Goal: Download file/media

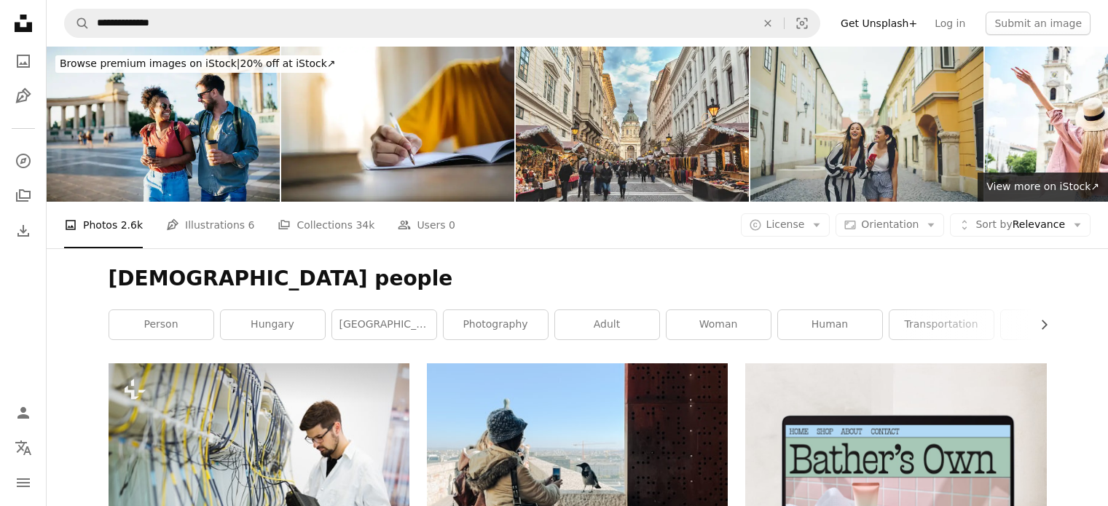
scroll to position [538, 0]
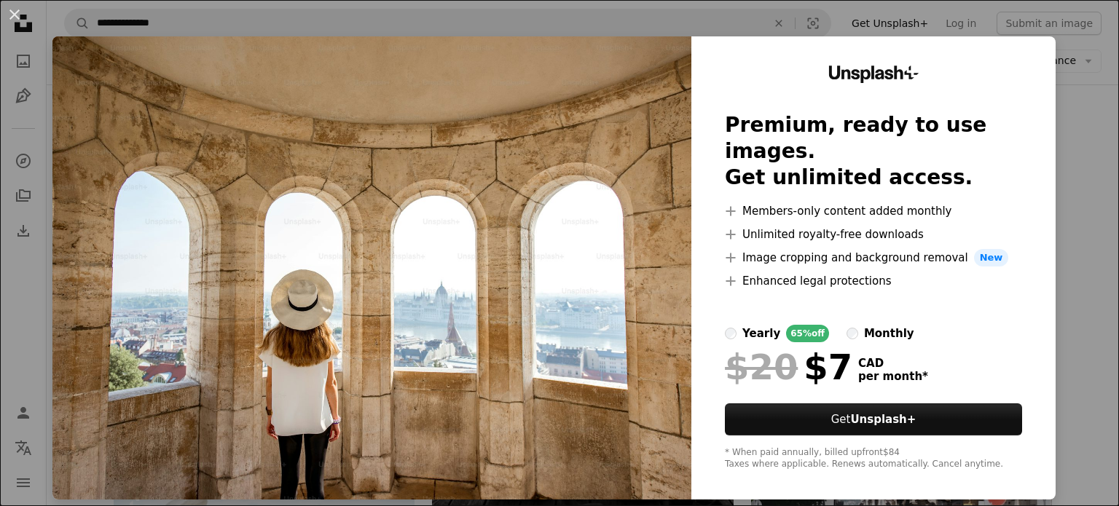
click at [1045, 111] on div "An X shape Unsplash+ Premium, ready to use images. Get unlimited access. A plus…" at bounding box center [559, 253] width 1119 height 506
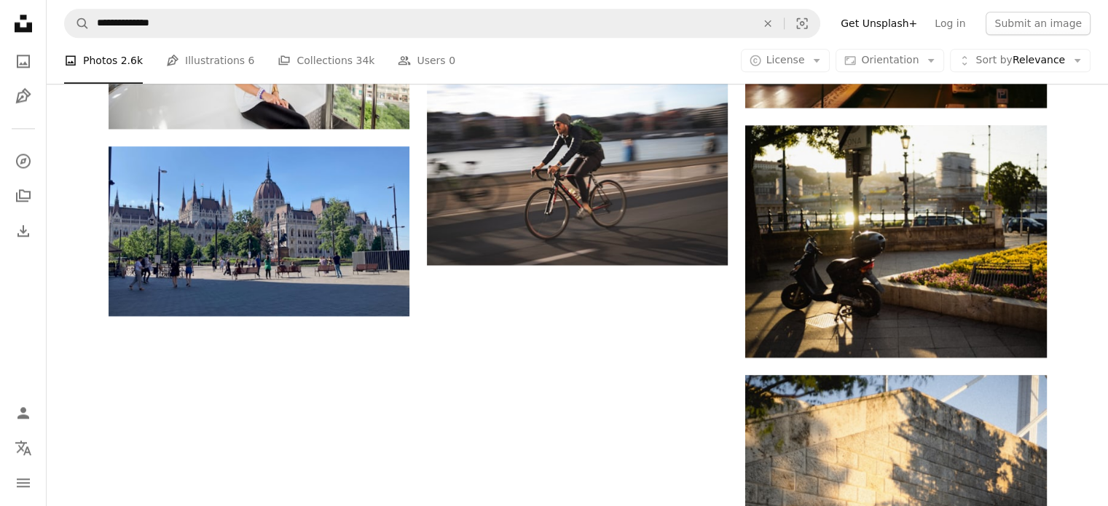
scroll to position [1993, 0]
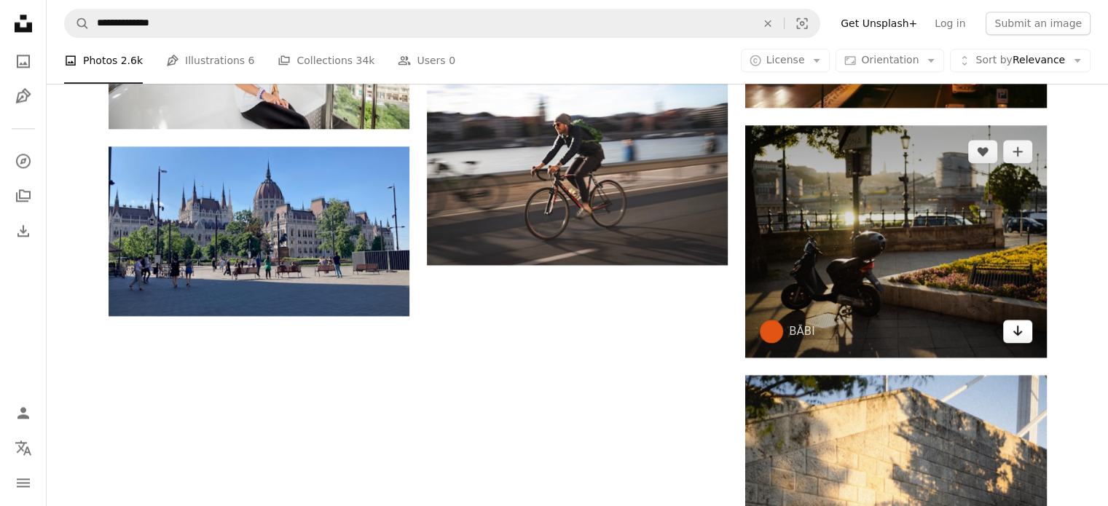
click at [1012, 327] on icon "Arrow pointing down" at bounding box center [1018, 330] width 12 height 17
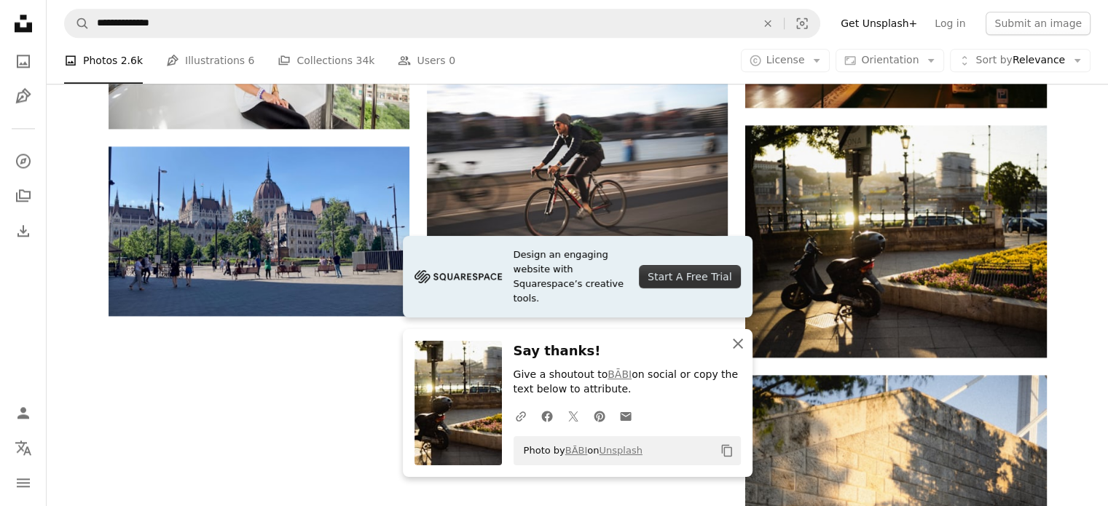
click at [740, 350] on icon "An X shape" at bounding box center [737, 343] width 17 height 17
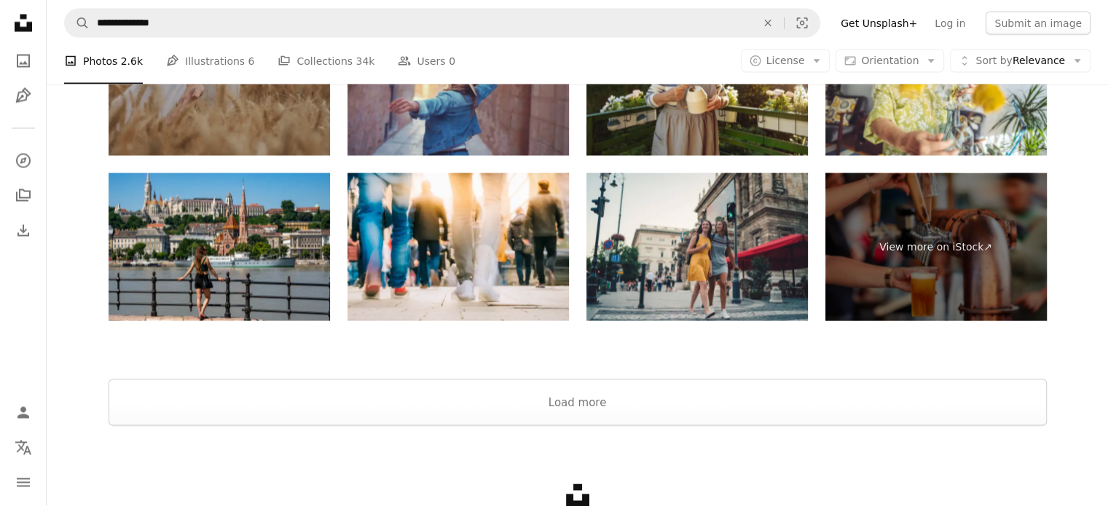
scroll to position [2942, 0]
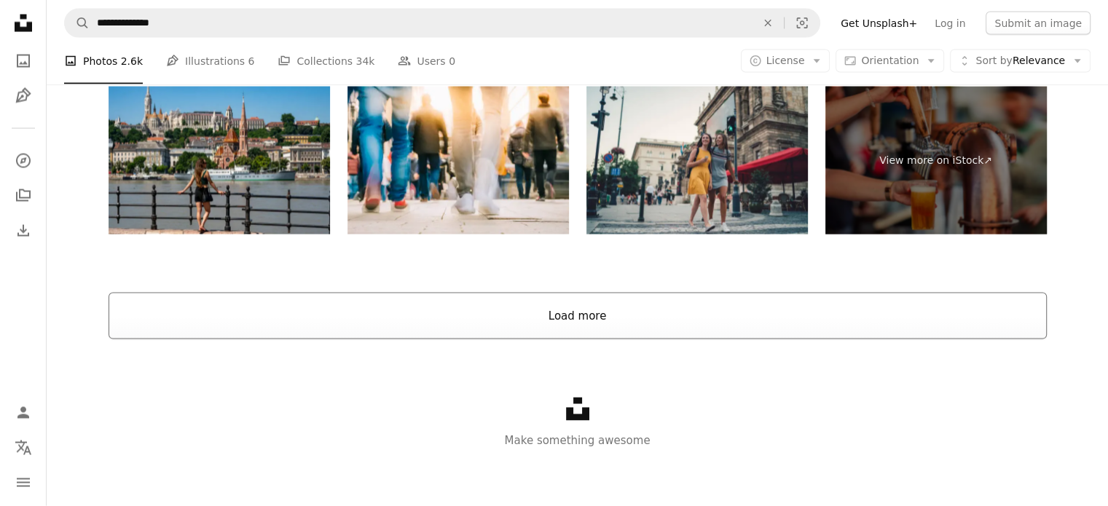
click at [583, 308] on button "Load more" at bounding box center [578, 316] width 938 height 47
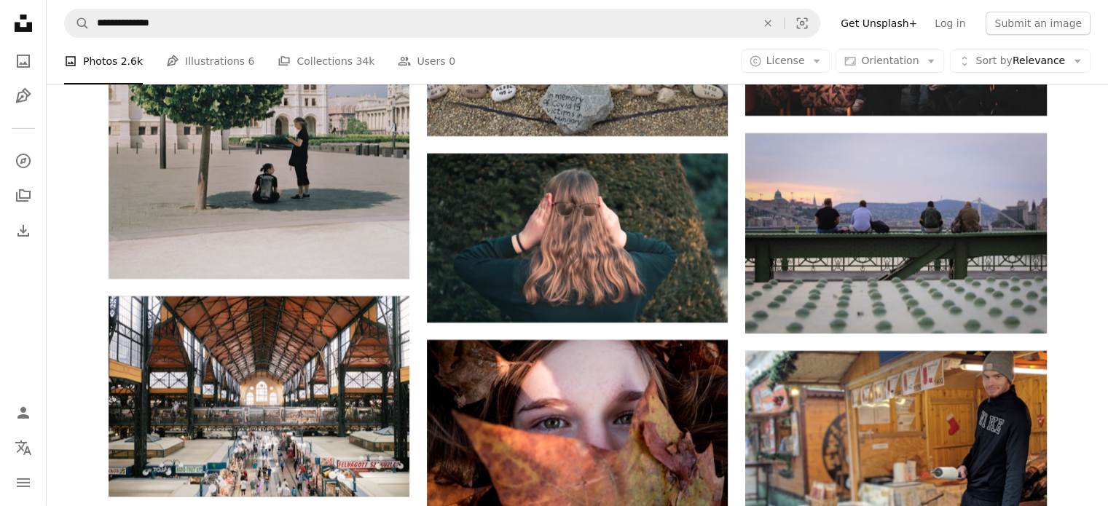
scroll to position [16066, 0]
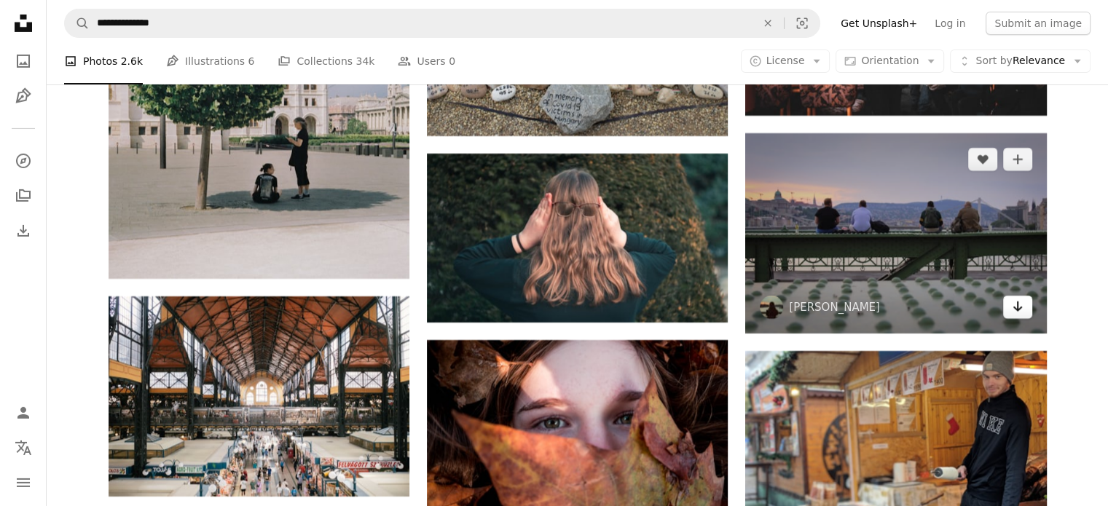
click at [1020, 311] on icon "Arrow pointing down" at bounding box center [1018, 306] width 12 height 17
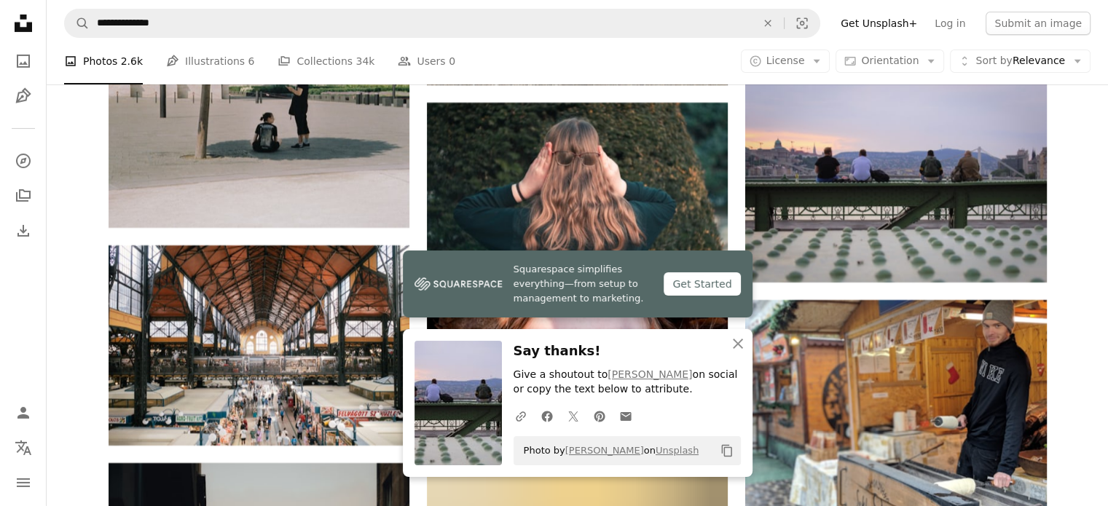
scroll to position [16118, 0]
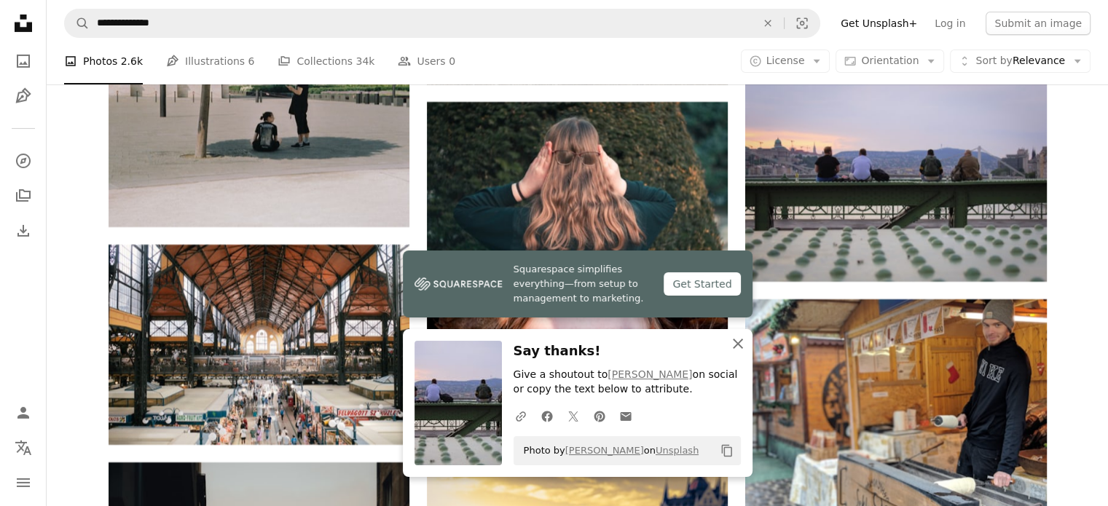
click at [737, 350] on icon "An X shape" at bounding box center [737, 343] width 17 height 17
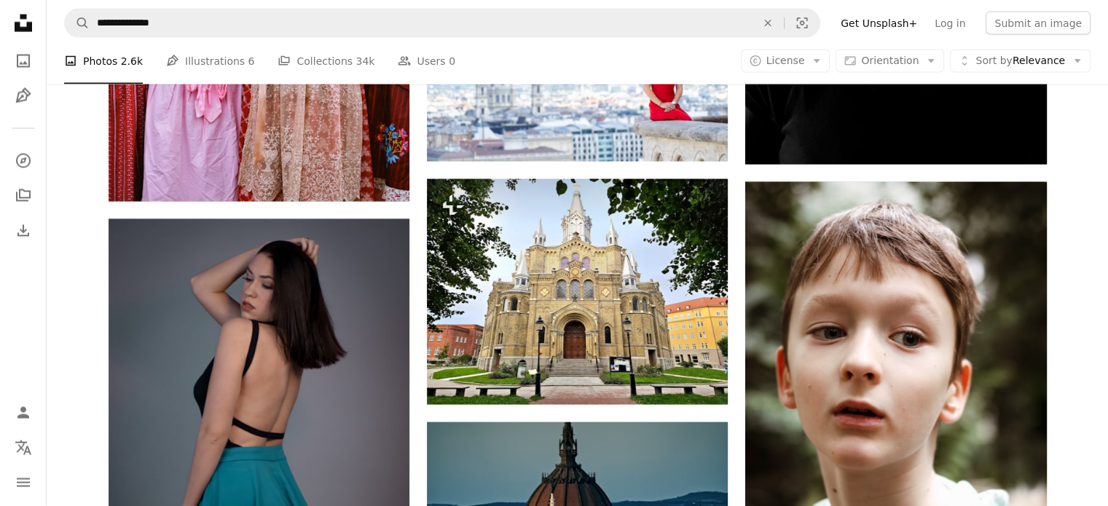
scroll to position [25226, 0]
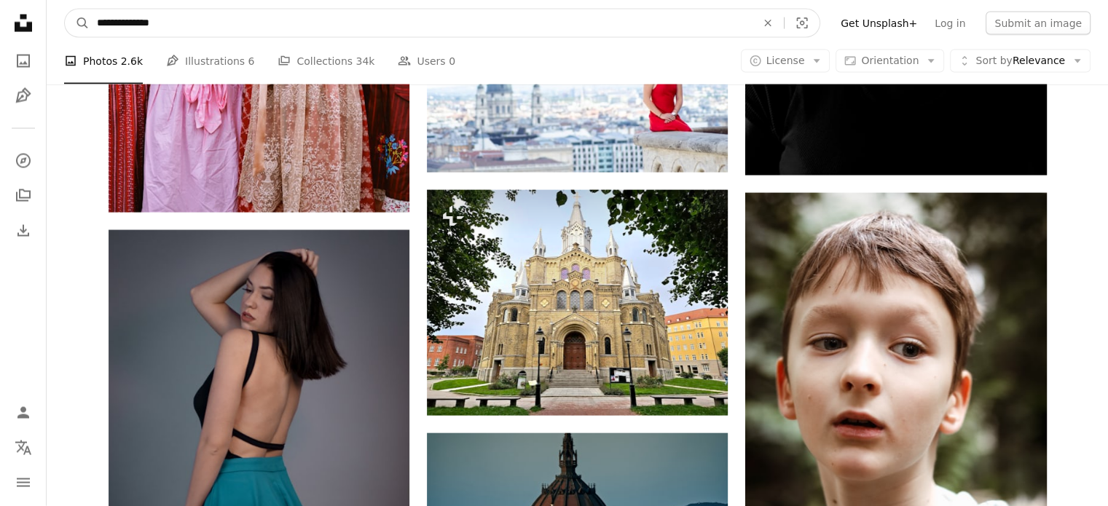
drag, startPoint x: 305, startPoint y: 12, endPoint x: 0, endPoint y: 7, distance: 304.6
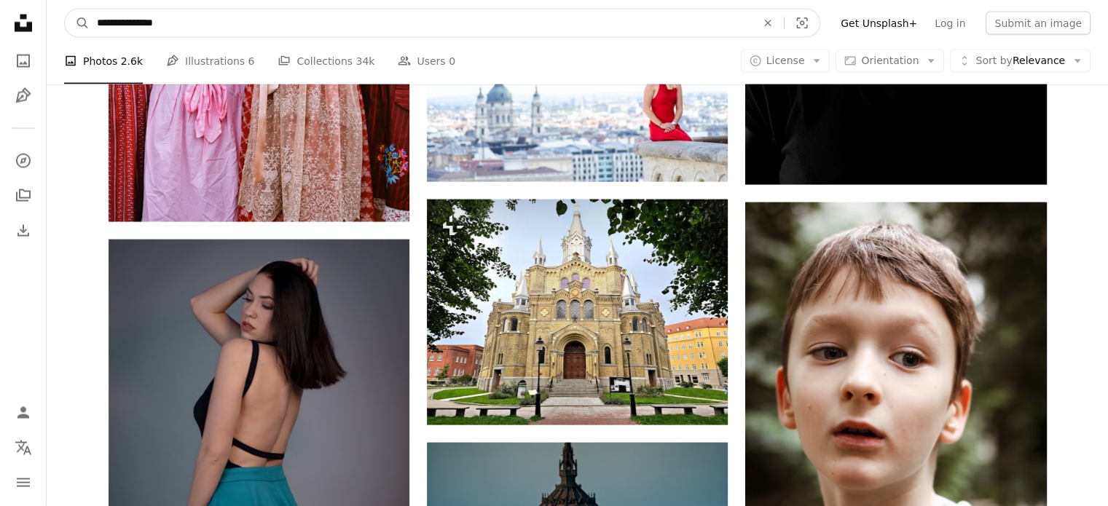
type input "**********"
click at [65, 9] on button "A magnifying glass" at bounding box center [77, 23] width 25 height 28
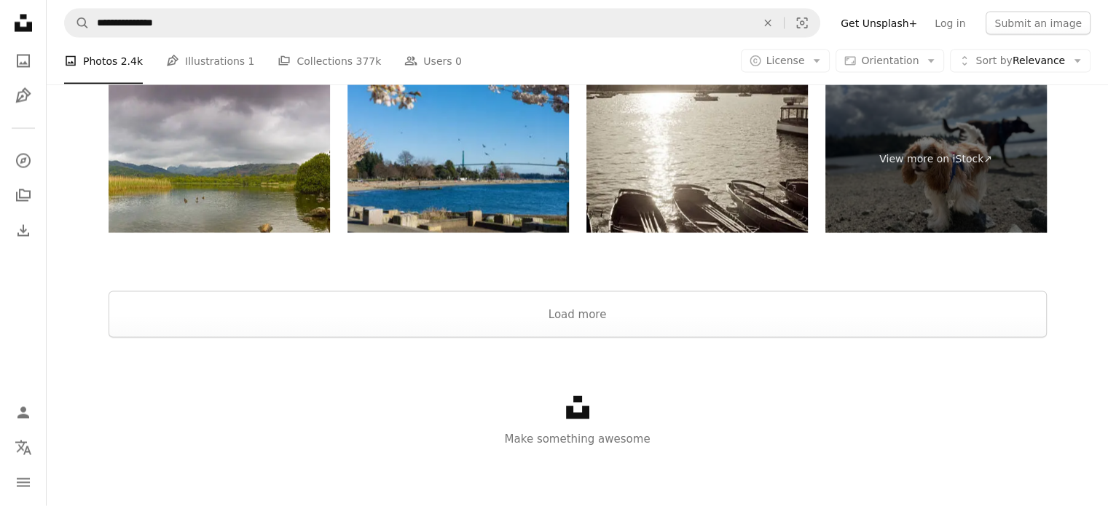
scroll to position [3024, 0]
click at [388, 291] on button "Load more" at bounding box center [578, 314] width 938 height 47
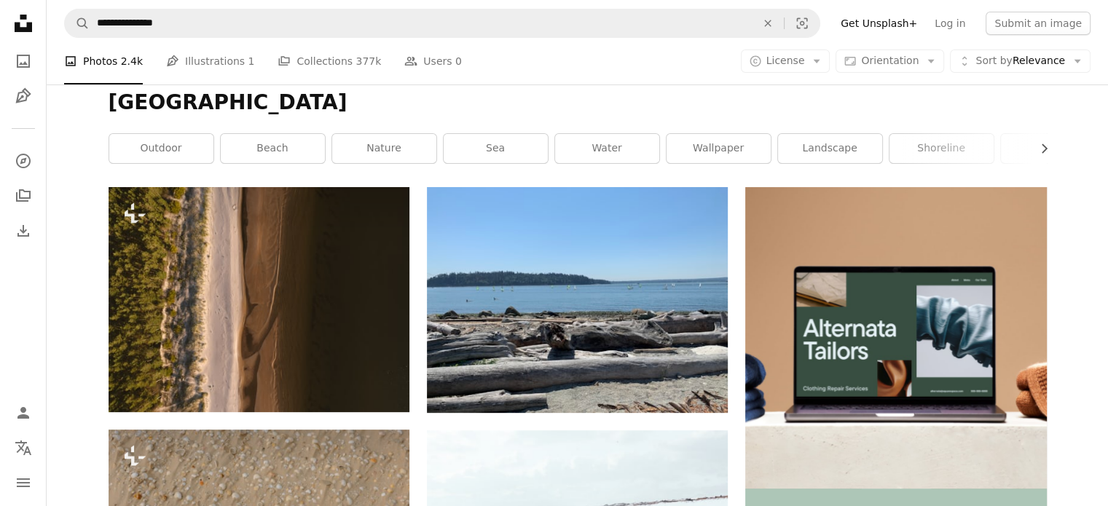
scroll to position [0, 0]
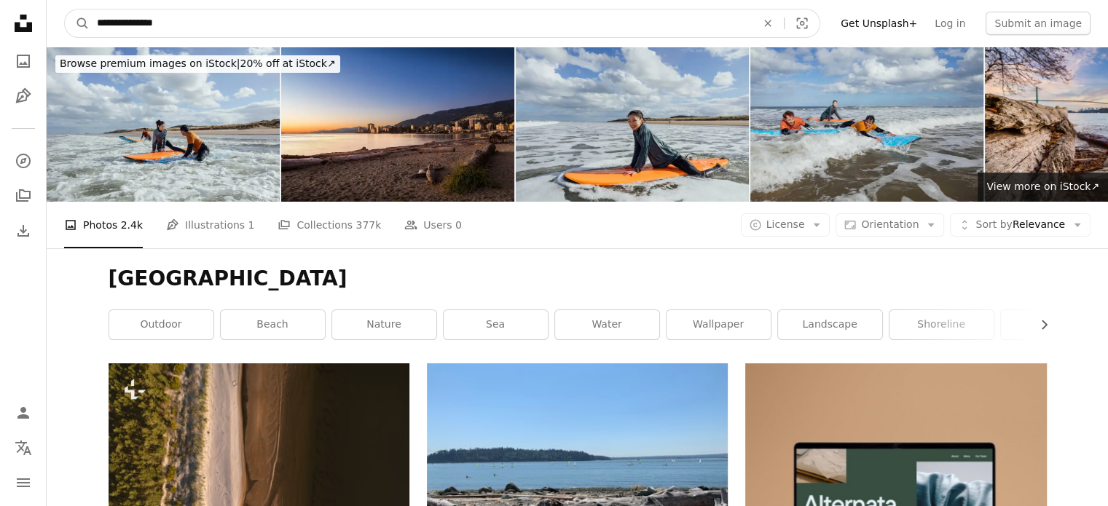
drag, startPoint x: 408, startPoint y: 22, endPoint x: 0, endPoint y: 5, distance: 408.3
type input "**********"
click at [65, 9] on button "A magnifying glass" at bounding box center [77, 23] width 25 height 28
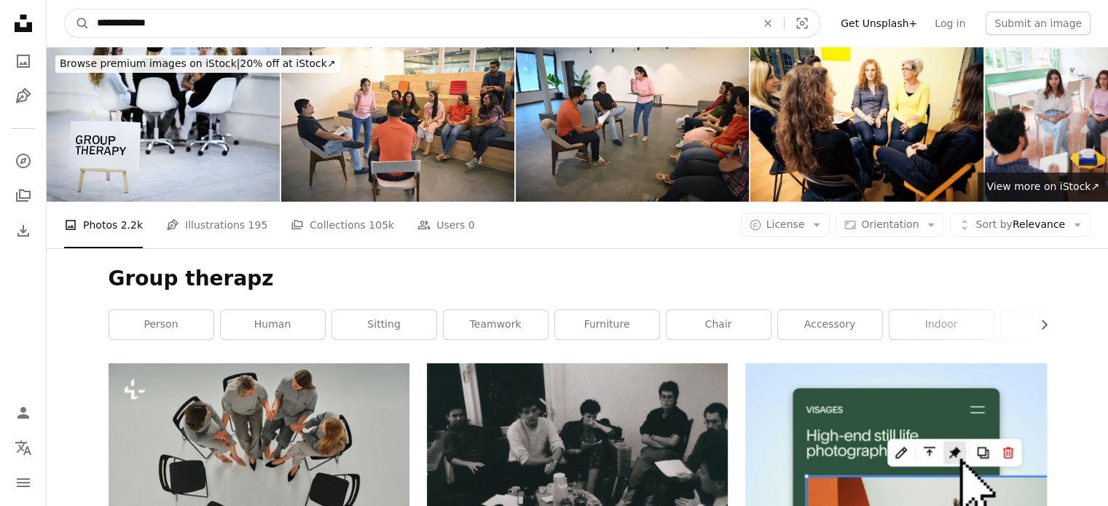
click at [211, 27] on input "**********" at bounding box center [421, 23] width 662 height 28
type input "**********"
click at [65, 9] on button "A magnifying glass" at bounding box center [77, 23] width 25 height 28
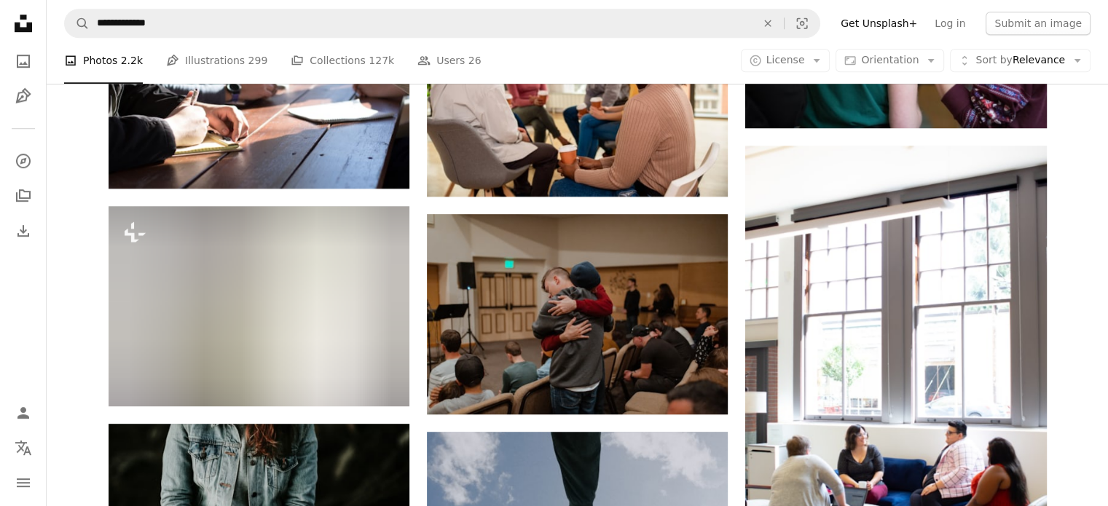
scroll to position [1063, 0]
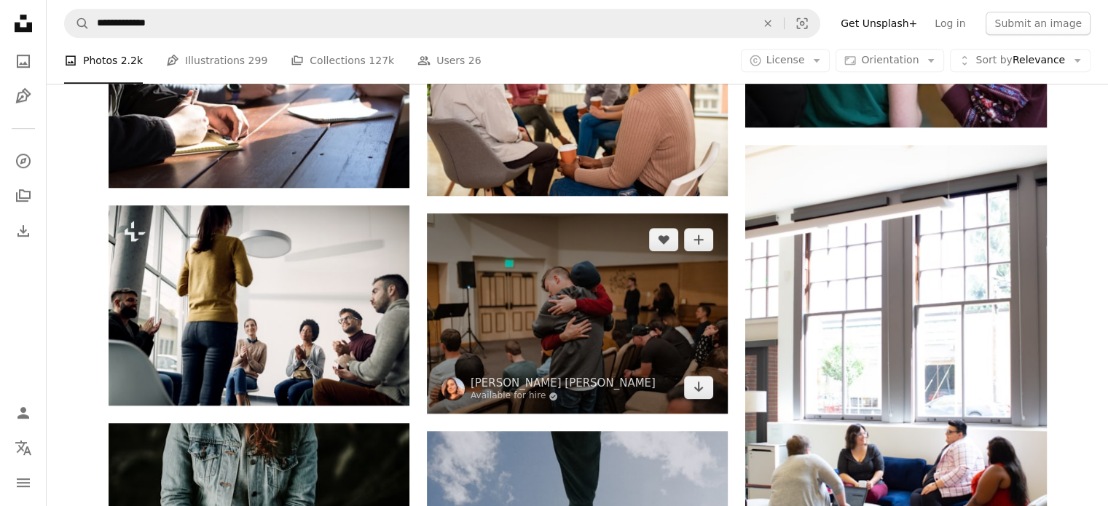
click at [621, 328] on img at bounding box center [577, 313] width 301 height 200
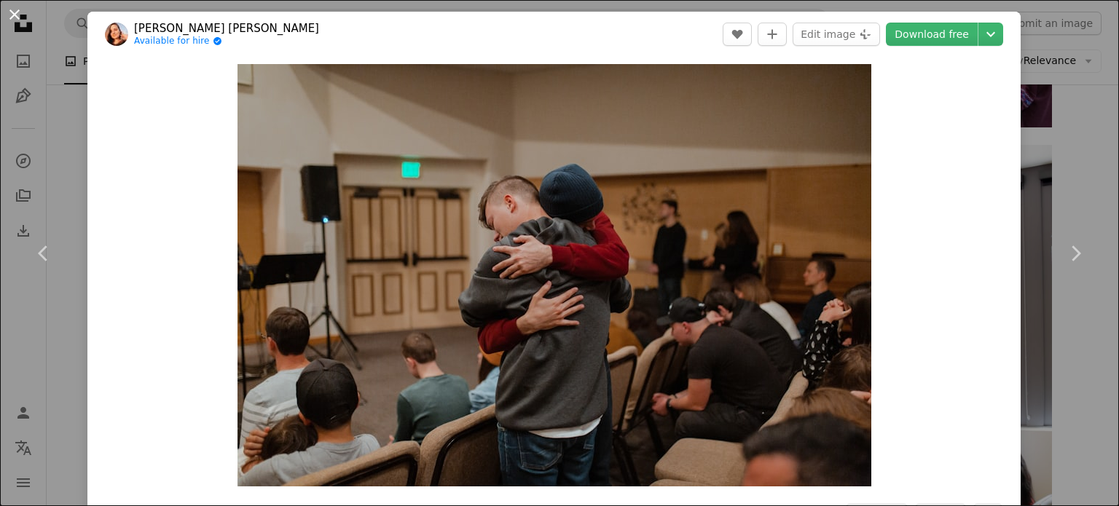
click at [14, 14] on button "An X shape" at bounding box center [14, 14] width 17 height 17
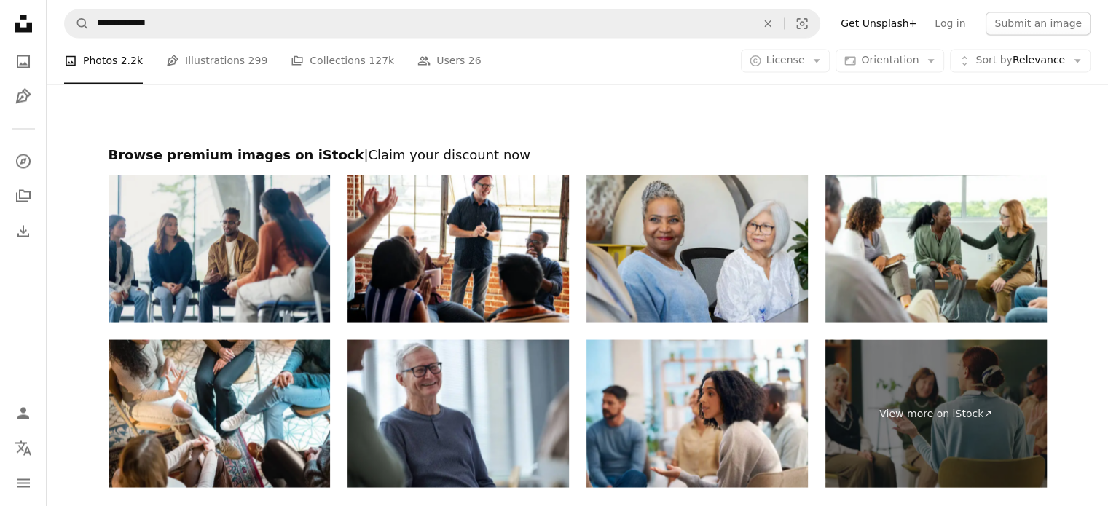
scroll to position [2960, 0]
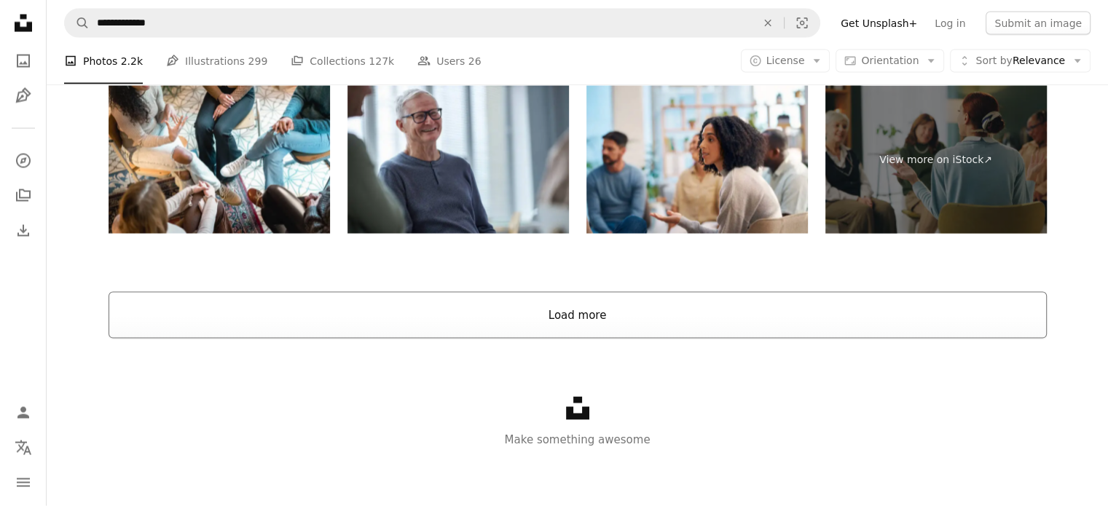
click at [492, 311] on button "Load more" at bounding box center [578, 315] width 938 height 47
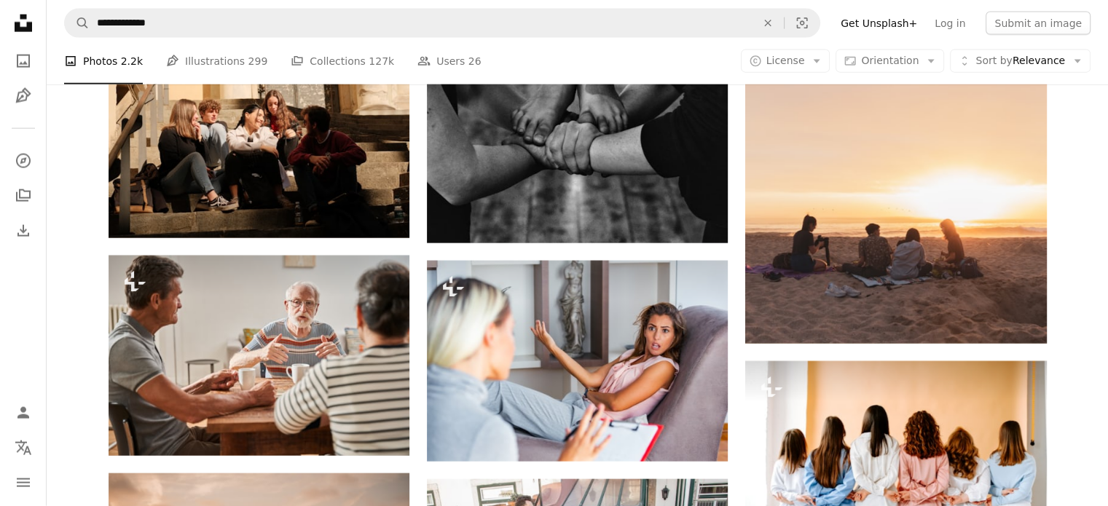
scroll to position [20028, 0]
